Goal: Task Accomplishment & Management: Complete application form

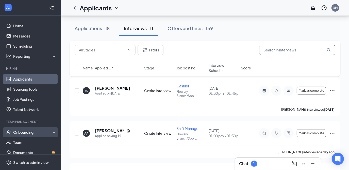
scroll to position [67, 0]
click at [17, 135] on div "Onboarding" at bounding box center [32, 132] width 39 height 5
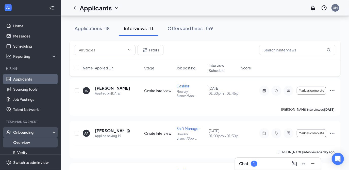
click at [18, 142] on link "Overview" at bounding box center [34, 143] width 43 height 10
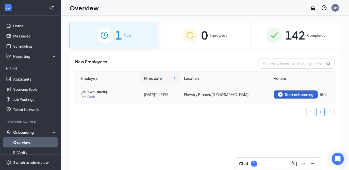
click at [260, 97] on button "Start onboarding" at bounding box center [296, 95] width 44 height 8
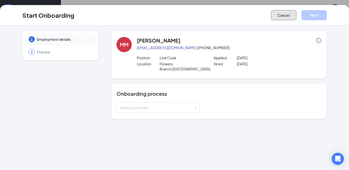
click at [260, 12] on button "Cancel" at bounding box center [283, 15] width 25 height 10
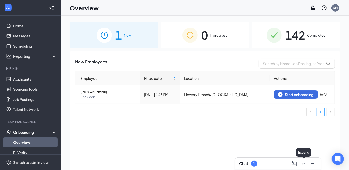
click at [260, 166] on icon "ChevronUp" at bounding box center [304, 164] width 6 height 6
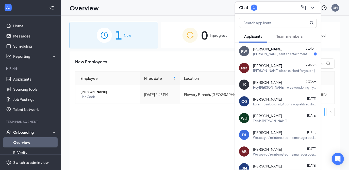
click at [260, 56] on div "[PERSON_NAME] sent an attachment" at bounding box center [280, 54] width 54 height 4
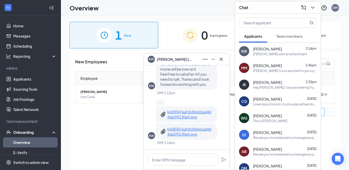
click at [260, 73] on div "MM Michael Morris 2:46pm Huey Magoo's is so excited for you to join our team! D…" at bounding box center [278, 68] width 86 height 17
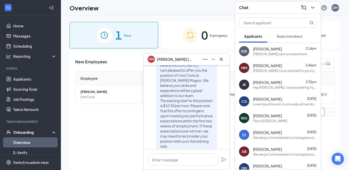
scroll to position [-396, 0]
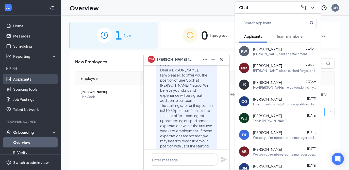
click at [17, 83] on link "Applicants" at bounding box center [34, 79] width 43 height 10
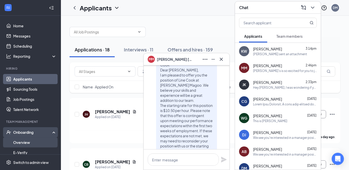
click at [27, 141] on link "Overview" at bounding box center [34, 143] width 43 height 10
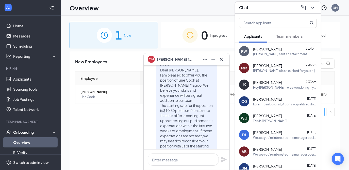
click at [222, 59] on icon "Cross" at bounding box center [221, 59] width 6 height 6
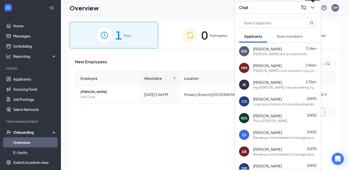
click at [260, 6] on icon "ChevronDown" at bounding box center [313, 8] width 6 height 6
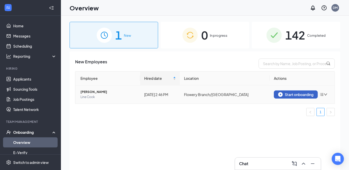
click at [260, 94] on div "Start onboarding" at bounding box center [295, 94] width 35 height 5
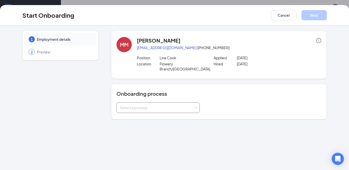
click at [181, 105] on div "Select a process" at bounding box center [158, 108] width 77 height 10
click at [169, 121] on li "Employee Onboarding" at bounding box center [157, 118] width 83 height 9
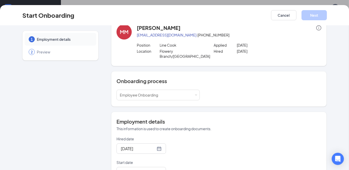
scroll to position [54, 0]
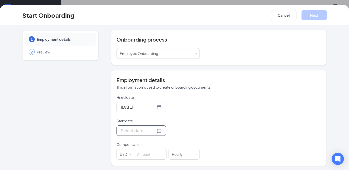
click at [154, 131] on div at bounding box center [140, 131] width 49 height 10
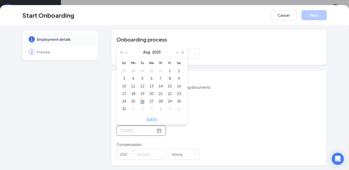
type input "Aug 26, 2025"
click at [139, 100] on div "26" at bounding box center [142, 101] width 6 height 6
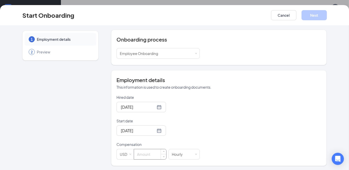
click at [141, 155] on input at bounding box center [150, 154] width 32 height 10
type input "10.5"
click at [260, 19] on button "Next" at bounding box center [314, 15] width 25 height 10
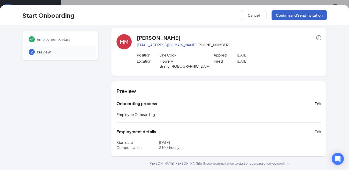
click at [260, 17] on button "Confirm and Send Invitation" at bounding box center [299, 15] width 55 height 10
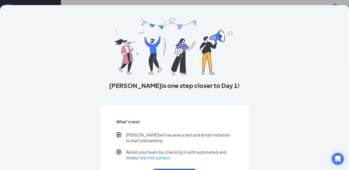
scroll to position [31, 0]
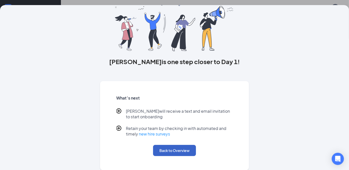
click at [171, 148] on button "Back to Overview" at bounding box center [174, 150] width 43 height 11
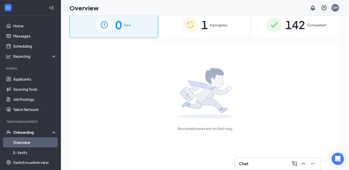
click at [203, 38] on div "1 In progress" at bounding box center [205, 24] width 89 height 27
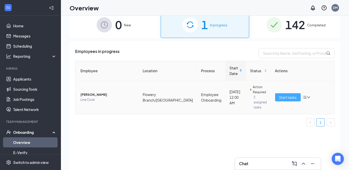
click at [260, 95] on span "Start tasks" at bounding box center [288, 98] width 18 height 6
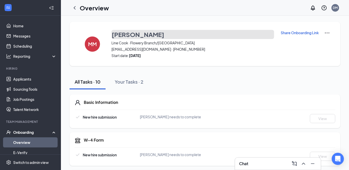
drag, startPoint x: 156, startPoint y: 35, endPoint x: 125, endPoint y: 36, distance: 31.0
click at [125, 36] on button "[PERSON_NAME]" at bounding box center [192, 34] width 163 height 9
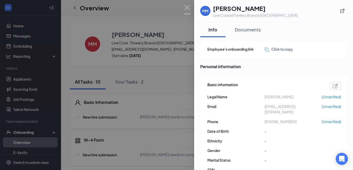
drag, startPoint x: 289, startPoint y: 97, endPoint x: 262, endPoint y: 97, distance: 26.9
click at [262, 97] on div "Legal Name Michael Morris (Unverified)" at bounding box center [274, 97] width 134 height 6
copy div "Michael Morris"
drag, startPoint x: 306, startPoint y: 107, endPoint x: 263, endPoint y: 108, distance: 42.4
click at [263, 108] on div "Email mmorrisw16@gmail.com (Unverified)" at bounding box center [274, 109] width 134 height 11
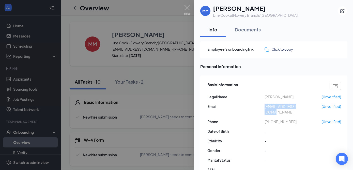
copy div "[EMAIL_ADDRESS][DOMAIN_NAME]"
drag, startPoint x: 290, startPoint y: 116, endPoint x: 279, endPoint y: 112, distance: 11.5
click at [279, 112] on div "Basic information Legal Name Michael Morris (Unverified) Email mmorrisw16@gmail…" at bounding box center [274, 129] width 134 height 96
click at [275, 119] on span "+14705047106" at bounding box center [292, 122] width 57 height 6
drag, startPoint x: 274, startPoint y: 114, endPoint x: 268, endPoint y: 116, distance: 6.7
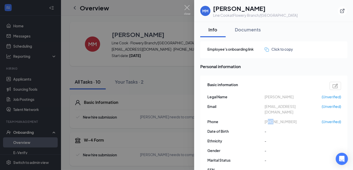
click at [268, 119] on span "+14705047106" at bounding box center [292, 122] width 57 height 6
drag, startPoint x: 268, startPoint y: 116, endPoint x: 295, endPoint y: 115, distance: 27.4
click at [295, 119] on span "+14705047106" at bounding box center [292, 122] width 57 height 6
drag, startPoint x: 289, startPoint y: 116, endPoint x: 269, endPoint y: 117, distance: 20.1
click at [269, 119] on span "+14705047106" at bounding box center [292, 122] width 57 height 6
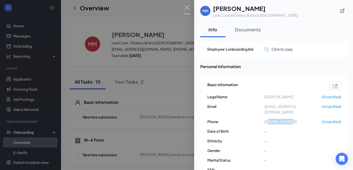
copy span "4705047106"
click at [188, 9] on img at bounding box center [187, 10] width 6 height 10
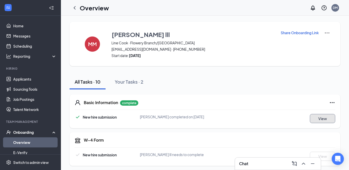
click at [318, 118] on button "View" at bounding box center [322, 118] width 25 height 9
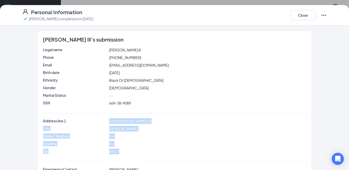
drag, startPoint x: 105, startPoint y: 121, endPoint x: 132, endPoint y: 151, distance: 41.1
click at [132, 151] on div "Address line 1 3929 Duncan Ives Dr City Buford State / Territory GA Country US …" at bounding box center [174, 138] width 263 height 38
copy div "3929 Duncan Ives Dr City Buford State / Territory GA Country US Zip 30519"
click at [172, 121] on div "3929 Duncan Ives Dr" at bounding box center [207, 122] width 199 height 6
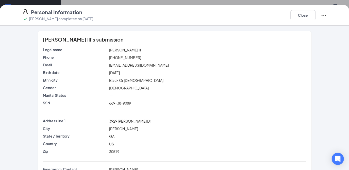
scroll to position [145, 0]
click at [304, 9] on div "Personal Information Michael w Morris lll completed on Aug 26, 2025 Close" at bounding box center [174, 15] width 349 height 21
click at [305, 14] on button "Close" at bounding box center [302, 15] width 25 height 10
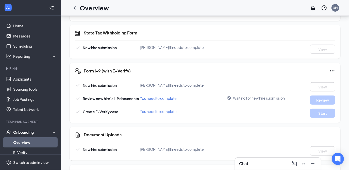
scroll to position [33, 0]
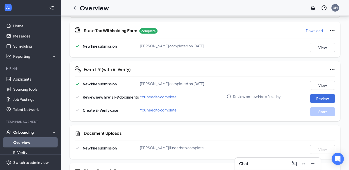
scroll to position [151, 0]
click at [317, 94] on button "Review" at bounding box center [322, 98] width 25 height 9
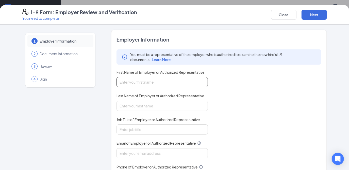
click at [127, 84] on input "First Name of Employer or Authorized Representative" at bounding box center [161, 82] width 91 height 10
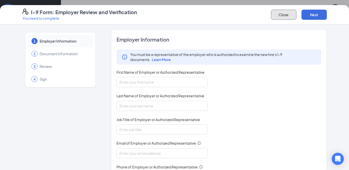
click at [284, 15] on button "Close" at bounding box center [283, 15] width 25 height 10
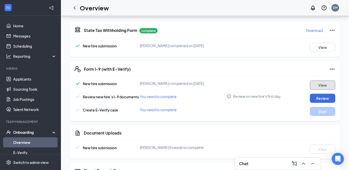
click at [326, 85] on button "View" at bounding box center [322, 85] width 25 height 9
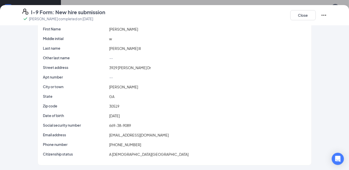
scroll to position [209, 0]
click at [307, 16] on button "Close" at bounding box center [302, 15] width 25 height 10
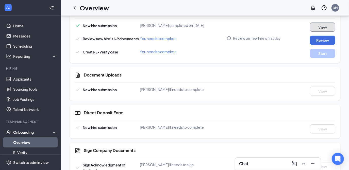
click at [314, 27] on button "View" at bounding box center [322, 27] width 25 height 9
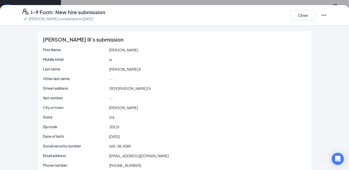
scroll to position [85, 0]
click at [306, 19] on button "Close" at bounding box center [302, 15] width 25 height 10
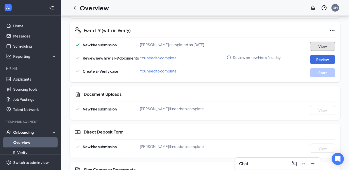
scroll to position [191, 0]
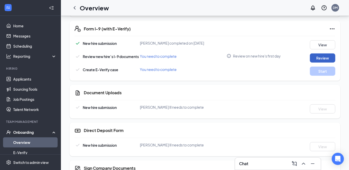
click at [325, 57] on button "Review" at bounding box center [322, 58] width 25 height 9
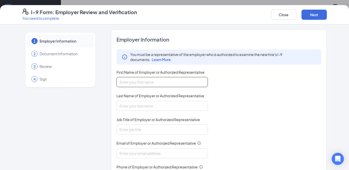
click at [139, 87] on input "First Name of Employer or Authorized Representative" at bounding box center [161, 82] width 91 height 10
type input "Dylan"
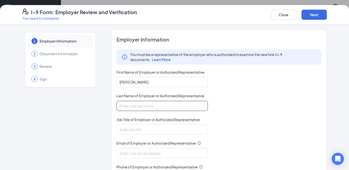
click at [129, 105] on input "Last Name of Employer or Authorized Representative" at bounding box center [161, 106] width 91 height 10
type input "Maxey"
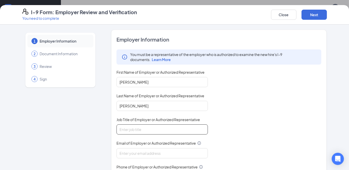
click at [125, 130] on input "Job Title of Employer or Authorized Representative" at bounding box center [161, 130] width 91 height 10
type input "GM"
click at [124, 153] on input "Email of Employer or Authorized Representative" at bounding box center [161, 153] width 91 height 10
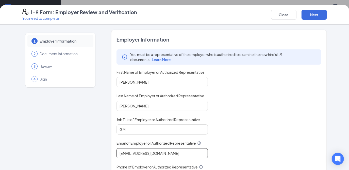
type input "hmgm.spoutsprings@dadstenders.com"
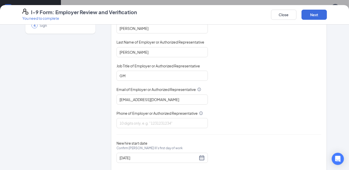
scroll to position [63, 0]
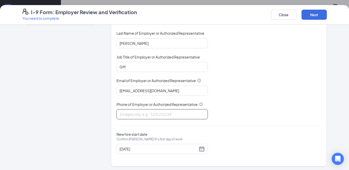
click at [149, 115] on input "Phone of Employer or Authorized Representative" at bounding box center [161, 114] width 91 height 10
type input "7708435993"
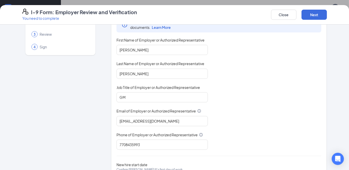
scroll to position [0, 0]
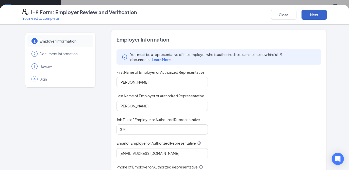
click at [311, 17] on button "Next" at bounding box center [314, 15] width 25 height 10
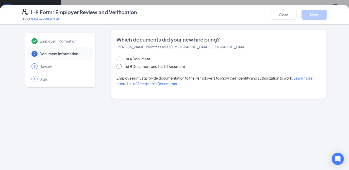
click at [118, 68] on span at bounding box center [118, 66] width 5 height 5
click at [118, 68] on input "List B Document and List C Document" at bounding box center [118, 66] width 4 height 4
radio input "true"
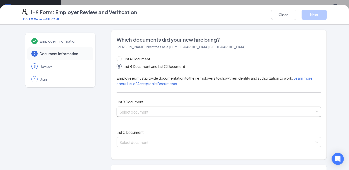
click at [133, 113] on input "search" at bounding box center [217, 111] width 195 height 8
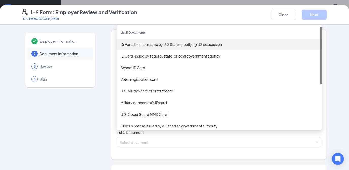
click at [148, 44] on div "Driver’s License issued by U.S State or outlying US possession" at bounding box center [219, 45] width 197 height 6
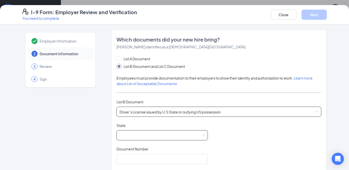
click at [201, 137] on span at bounding box center [162, 136] width 85 height 10
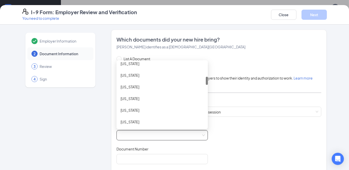
scroll to position [115, 0]
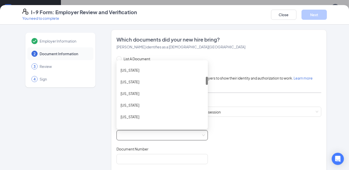
drag, startPoint x: 205, startPoint y: 66, endPoint x: 206, endPoint y: 80, distance: 14.5
click at [206, 80] on div "List A Document List B Document and List C Document Employees must provide docu…" at bounding box center [218, 156] width 205 height 200
click at [149, 83] on div "Georgia" at bounding box center [162, 82] width 83 height 6
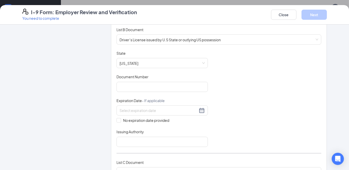
scroll to position [71, 0]
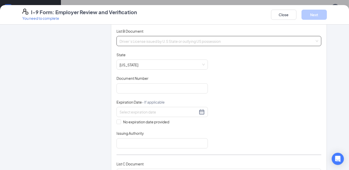
click at [313, 40] on span "Driver’s License issued by U.S State or outlying US possession" at bounding box center [219, 41] width 199 height 10
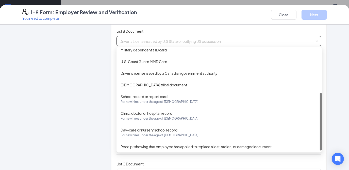
scroll to position [77, 0]
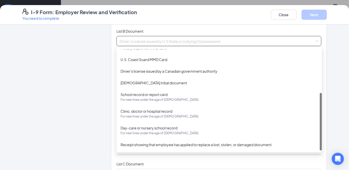
drag, startPoint x: 319, startPoint y: 69, endPoint x: 327, endPoint y: 120, distance: 52.2
click at [327, 120] on div "Employer Information 2 Document Information 3 Review 4 Sign Which documents did…" at bounding box center [174, 139] width 325 height 360
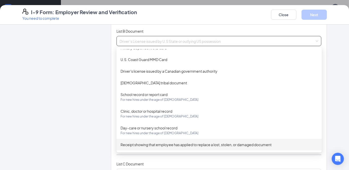
click at [255, 145] on div "Receipt showing that employee has applied to replace a lost, stolen, or damaged…" at bounding box center [219, 145] width 197 height 6
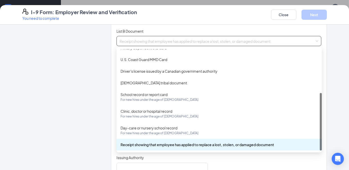
click at [300, 43] on span "Receipt showing that employee has applied to replace a lost, stolen, or damaged…" at bounding box center [219, 41] width 199 height 10
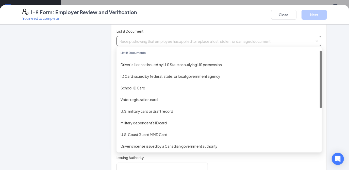
scroll to position [0, 0]
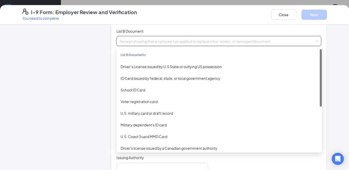
drag, startPoint x: 319, startPoint y: 109, endPoint x: 314, endPoint y: 57, distance: 52.0
click at [314, 57] on div "List B Documents Driver’s License issued by U.S State or outlying US possession…" at bounding box center [218, 100] width 205 height 102
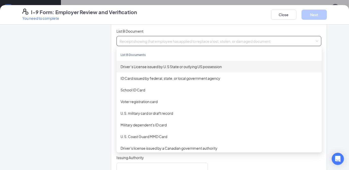
click at [173, 70] on div "Driver’s License issued by U.S State or outlying US possession" at bounding box center [218, 67] width 205 height 12
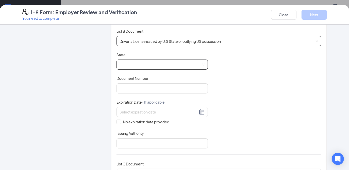
click at [201, 63] on span at bounding box center [162, 65] width 85 height 10
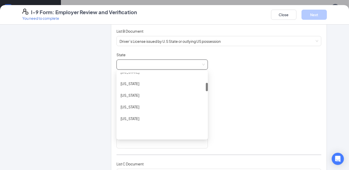
scroll to position [112, 0]
drag, startPoint x: 205, startPoint y: 76, endPoint x: 207, endPoint y: 90, distance: 14.1
click at [207, 90] on div "Document Title Driver’s License issued by U.S State or outlying US possession S…" at bounding box center [218, 100] width 205 height 96
click at [182, 93] on div "Georgia" at bounding box center [162, 96] width 83 height 6
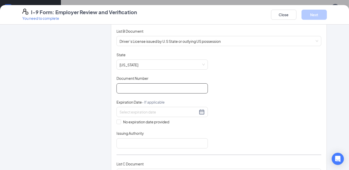
click at [145, 88] on input "Document Number" at bounding box center [161, 89] width 91 height 10
type input "072621938"
click at [117, 120] on input "No expiration date provided" at bounding box center [118, 122] width 4 height 4
checkbox input "true"
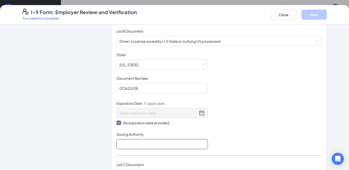
click at [126, 142] on input "Issuing Authority" at bounding box center [161, 144] width 91 height 10
type input "GA"
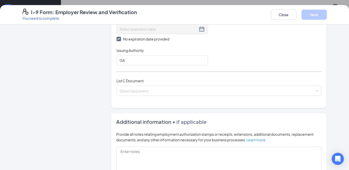
scroll to position [163, 0]
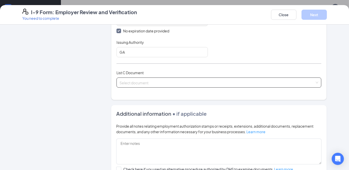
click at [187, 81] on input "search" at bounding box center [217, 82] width 195 height 8
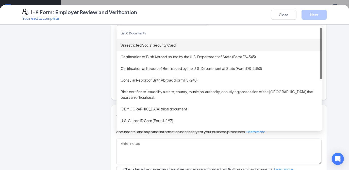
click at [153, 47] on div "Unrestricted Social Security Card" at bounding box center [218, 45] width 205 height 12
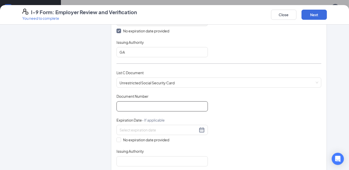
click at [134, 105] on input "Document Number" at bounding box center [161, 107] width 91 height 10
type input "669389089"
click at [118, 138] on input "No expiration date provided" at bounding box center [118, 140] width 4 height 4
checkbox input "true"
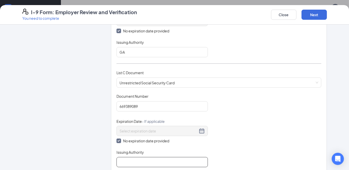
click at [125, 160] on input "Issuing Authority" at bounding box center [161, 162] width 91 height 10
type input "GA"
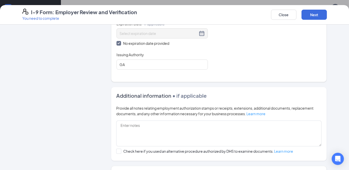
scroll to position [303, 0]
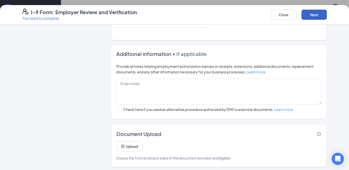
click at [319, 12] on button "Next" at bounding box center [314, 15] width 25 height 10
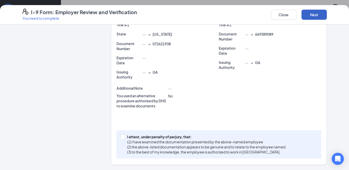
scroll to position [145, 0]
click at [121, 138] on input "I attest, under penalty of perjury, that: (1) I have examined the documentation…" at bounding box center [123, 138] width 4 height 4
checkbox input "true"
click at [313, 17] on button "Next" at bounding box center [314, 15] width 25 height 10
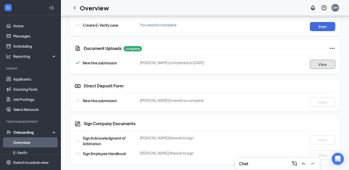
click at [319, 64] on button "View" at bounding box center [322, 64] width 25 height 9
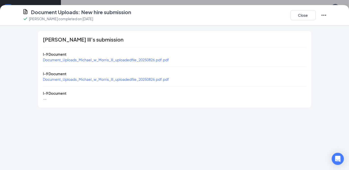
click at [142, 62] on div "Document_Uploads_Michael_w_Morris_lll_uploadedfile_20250826.pdf.pdf" at bounding box center [106, 60] width 126 height 6
click at [142, 61] on span "Document_Uploads_Michael_w_Morris_lll_uploadedfile_20250826.pdf.pdf" at bounding box center [106, 60] width 126 height 5
click at [295, 18] on button "Close" at bounding box center [302, 15] width 25 height 10
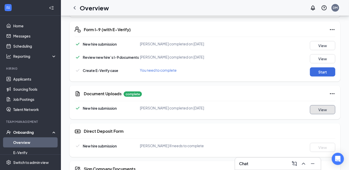
scroll to position [236, 0]
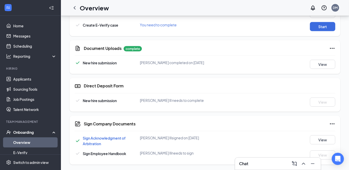
scroll to position [238, 0]
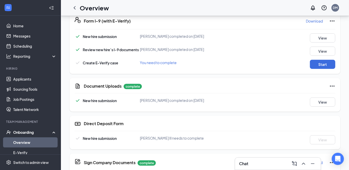
scroll to position [200, 0]
click at [322, 66] on button "Start" at bounding box center [322, 64] width 25 height 9
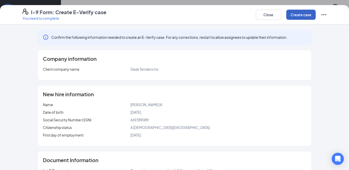
click at [309, 17] on button "Create case" at bounding box center [300, 15] width 29 height 10
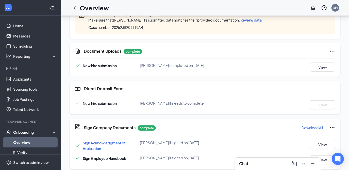
scroll to position [270, 0]
